Goal: Task Accomplishment & Management: Manage account settings

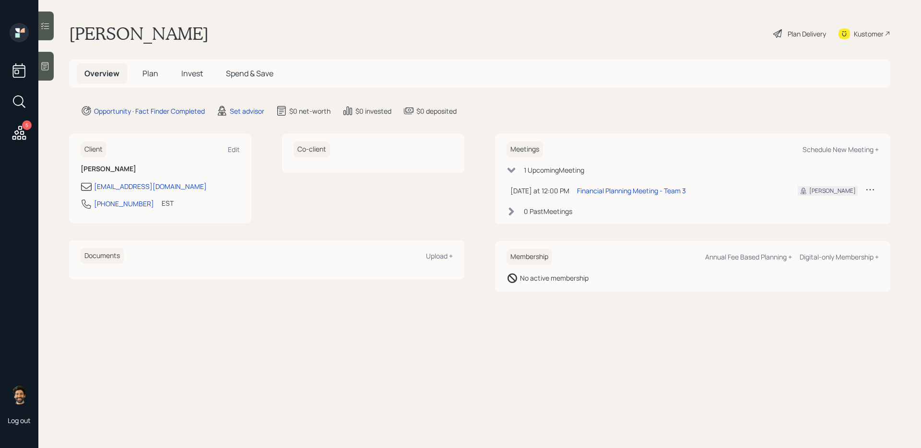
click at [872, 188] on icon at bounding box center [870, 190] width 10 height 10
click at [824, 218] on div "Cancel" at bounding box center [840, 216] width 69 height 9
